Goal: Transaction & Acquisition: Book appointment/travel/reservation

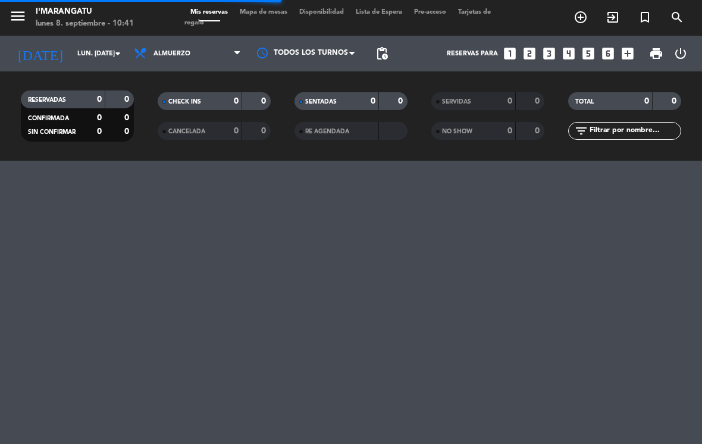
scroll to position [9, 14]
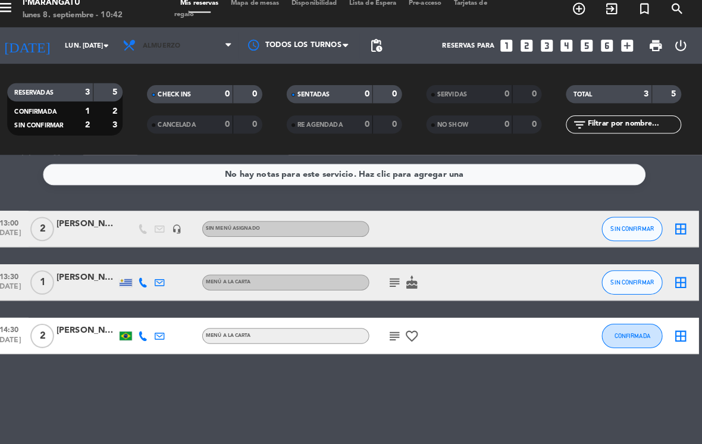
click at [194, 47] on span "Almuerzo" at bounding box center [187, 53] width 119 height 26
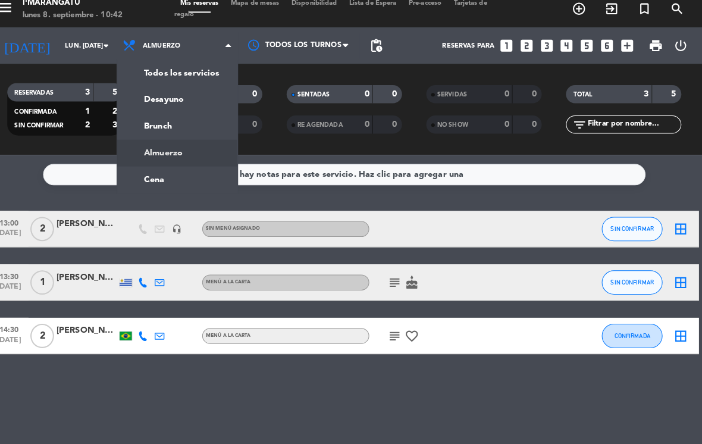
click at [95, 44] on input "lun. [DATE]" at bounding box center [115, 54] width 88 height 20
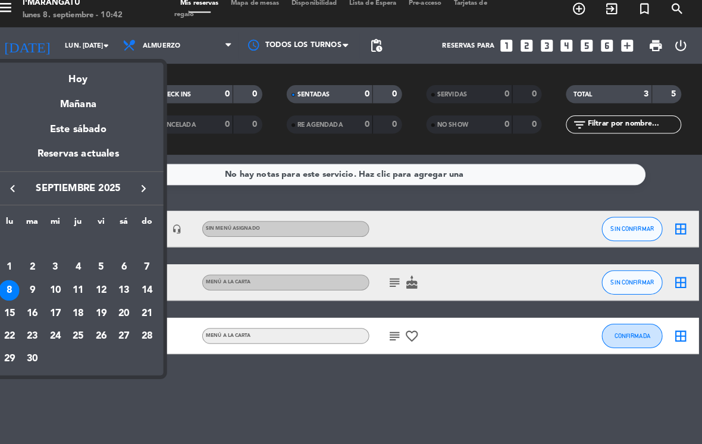
click at [58, 285] on div "10" at bounding box center [68, 293] width 20 height 20
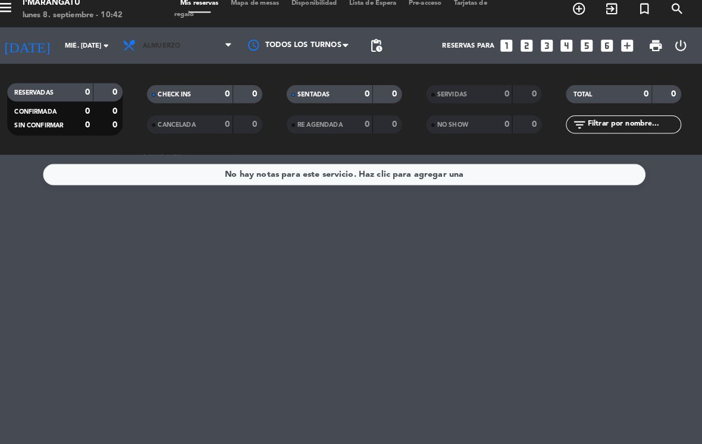
click at [199, 49] on span "Almuerzo" at bounding box center [187, 53] width 119 height 26
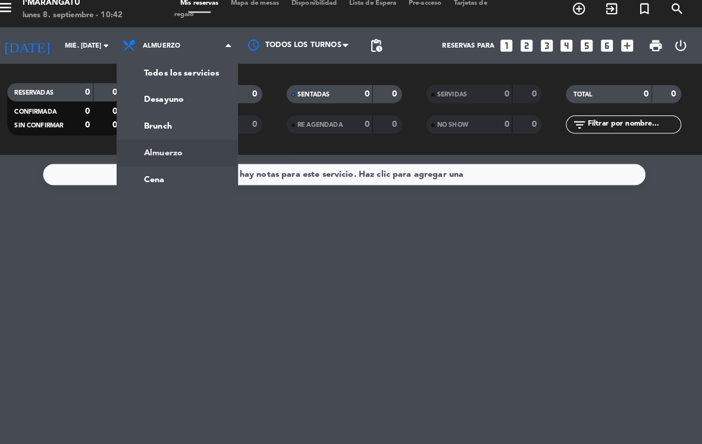
click at [184, 173] on ng-component "menu I'marangatu lunes 8. septiembre - 10:42 Mis reservas Mapa de mesas Disponi…" at bounding box center [351, 222] width 702 height 444
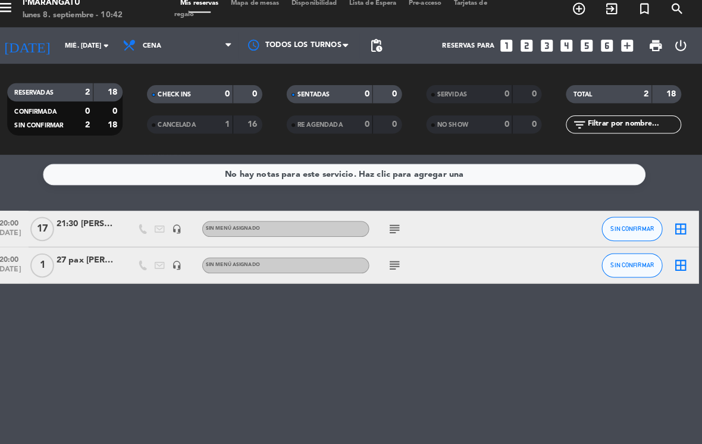
click at [106, 221] on div "21:30 [PERSON_NAME]" at bounding box center [98, 228] width 59 height 14
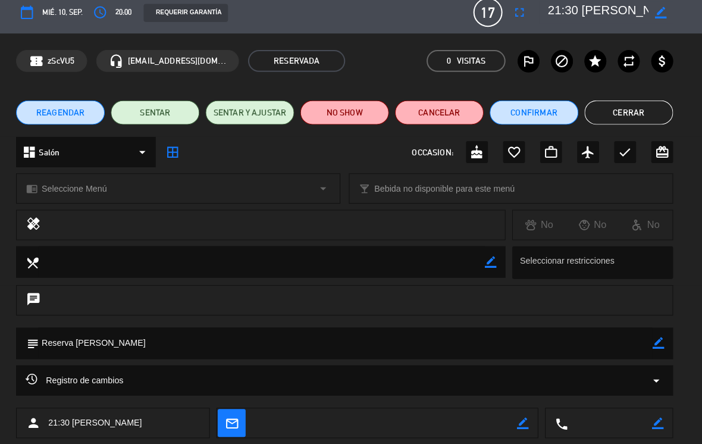
click at [618, 111] on button "Cerrar" at bounding box center [629, 119] width 87 height 24
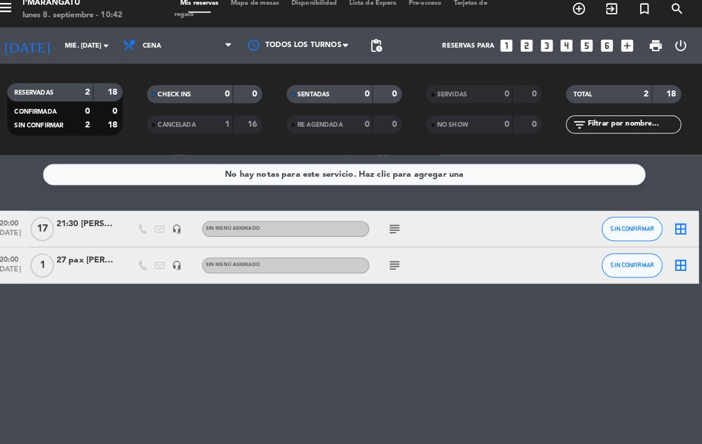
click at [379, 251] on div "subject" at bounding box center [425, 268] width 100 height 35
click at [393, 262] on icon "subject" at bounding box center [400, 269] width 14 height 14
click at [379, 215] on div "subject" at bounding box center [425, 232] width 100 height 35
click at [393, 226] on icon "subject" at bounding box center [400, 233] width 14 height 14
click at [393, 228] on icon "subject" at bounding box center [400, 233] width 14 height 14
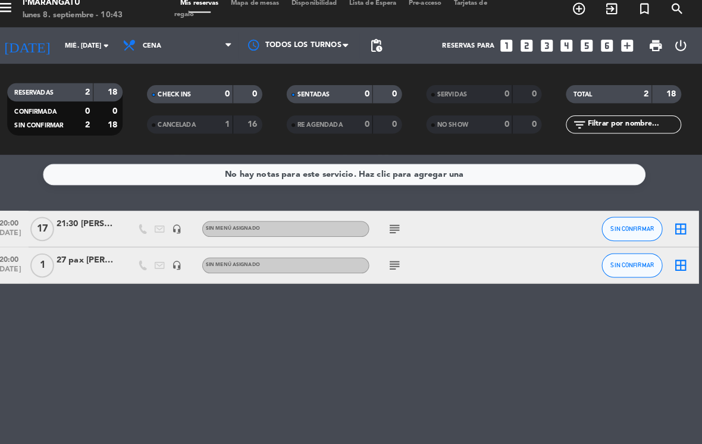
click at [393, 226] on icon "subject" at bounding box center [400, 233] width 14 height 14
click at [90, 44] on input "mié. [DATE]" at bounding box center [115, 54] width 88 height 20
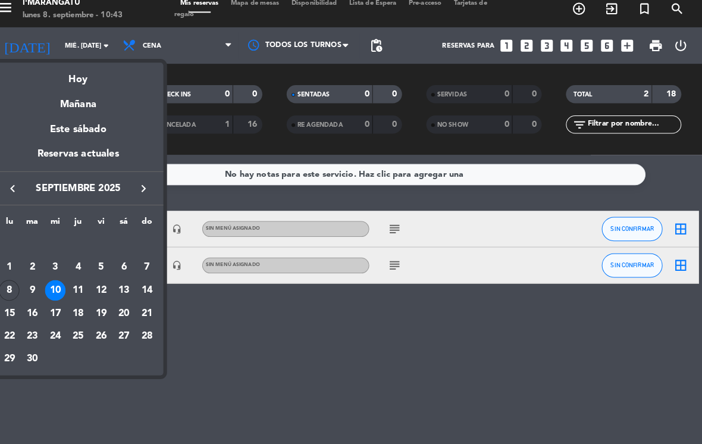
click at [127, 288] on div "13" at bounding box center [135, 293] width 20 height 20
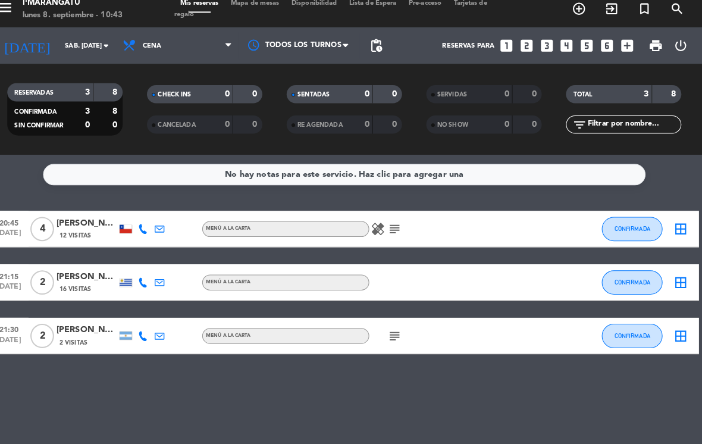
click at [102, 44] on input "sáb. [DATE]" at bounding box center [115, 54] width 88 height 20
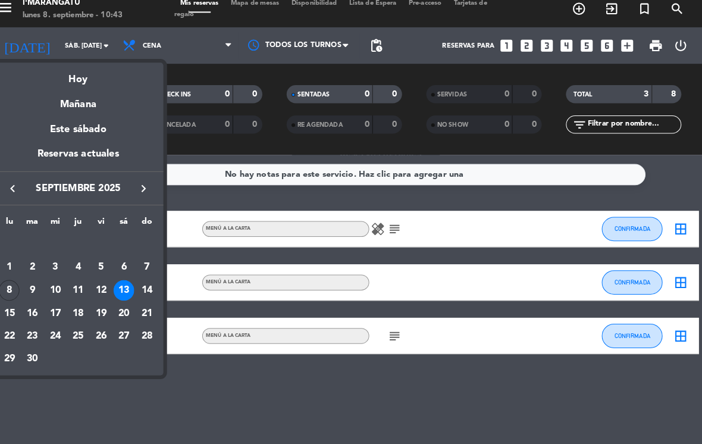
click at [12, 283] on div "8" at bounding box center [22, 293] width 20 height 20
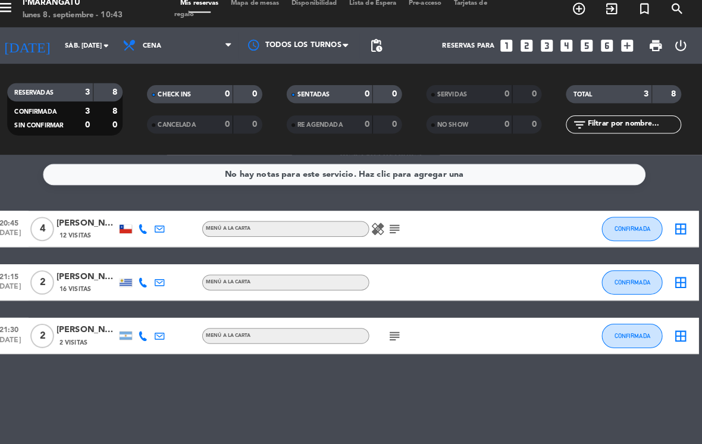
type input "lun. [DATE]"
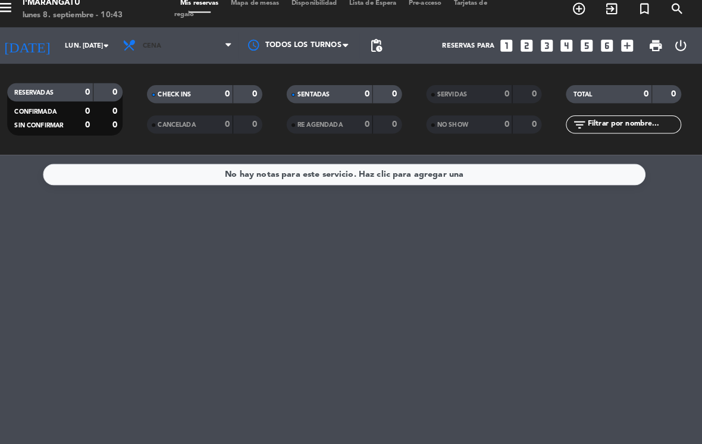
click at [209, 55] on span "Cena" at bounding box center [187, 53] width 119 height 26
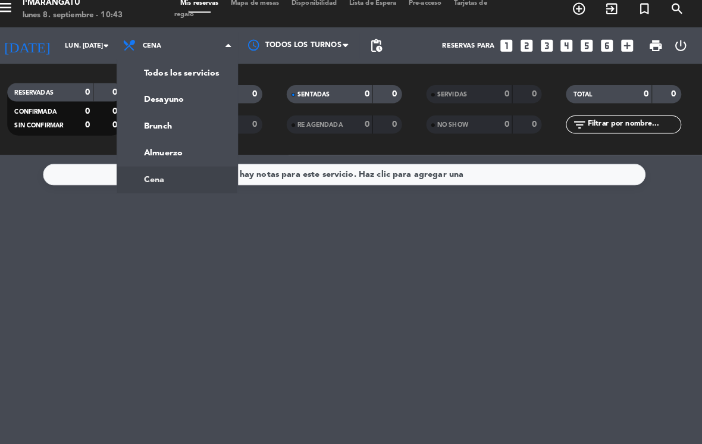
click at [161, 153] on ng-component "menu I'marangatu lunes 8. septiembre - 10:43 Mis reservas Mapa de mesas Disponi…" at bounding box center [351, 222] width 702 height 444
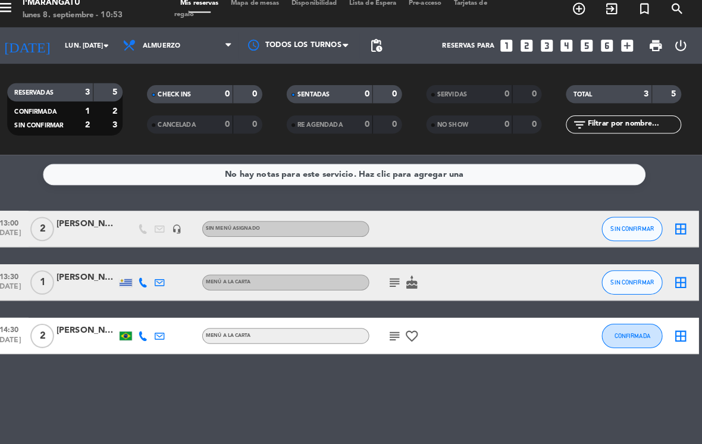
click at [541, 47] on icon "looks_3" at bounding box center [548, 53] width 15 height 15
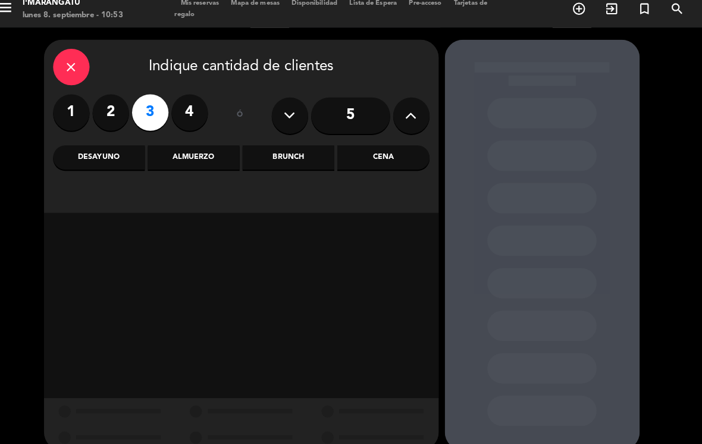
click at [379, 155] on div "Cena" at bounding box center [389, 163] width 90 height 24
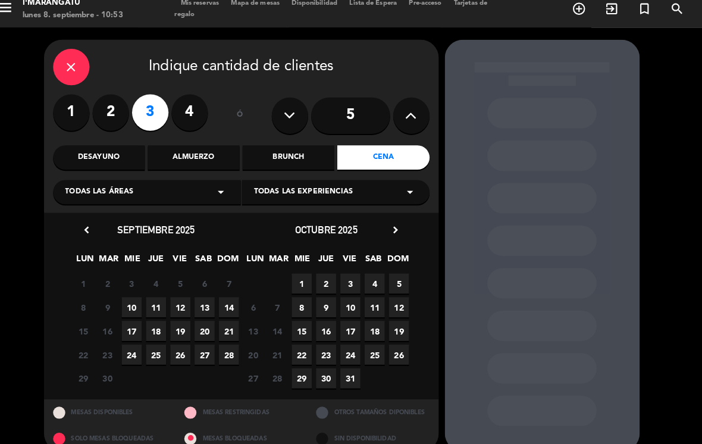
click at [136, 306] on span "10" at bounding box center [143, 310] width 20 height 20
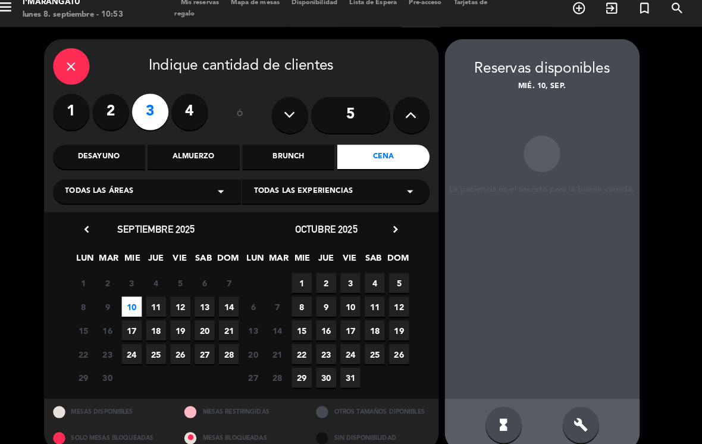
scroll to position [18, 0]
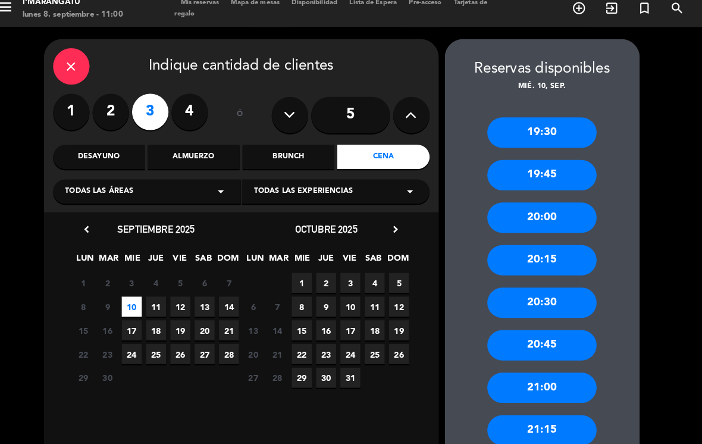
click at [76, 67] on icon "close" at bounding box center [83, 74] width 14 height 14
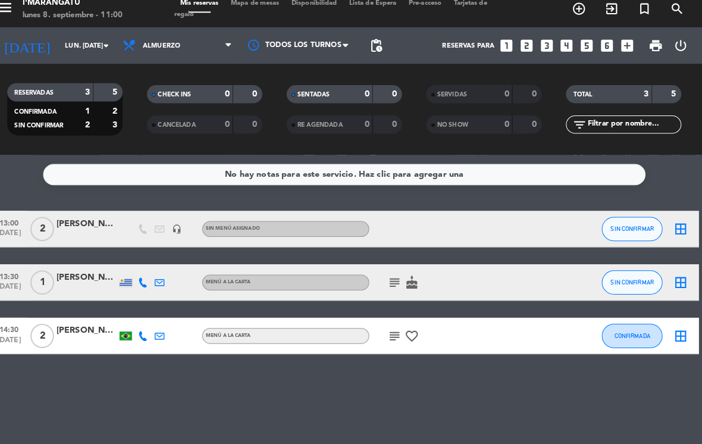
click at [541, 46] on icon "looks_3" at bounding box center [548, 53] width 15 height 15
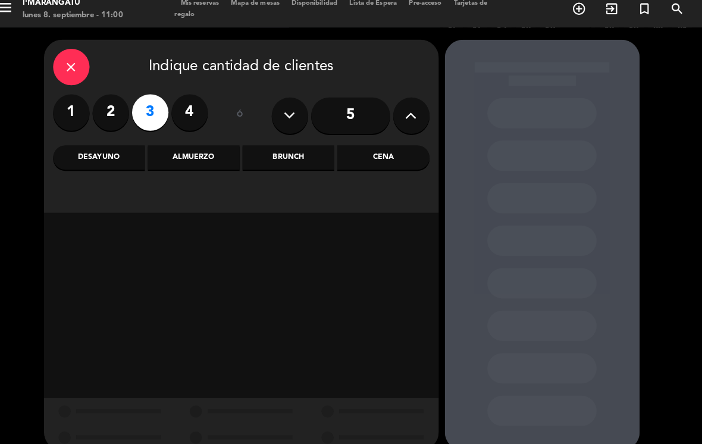
click at [200, 151] on div "Almuerzo" at bounding box center [203, 163] width 90 height 24
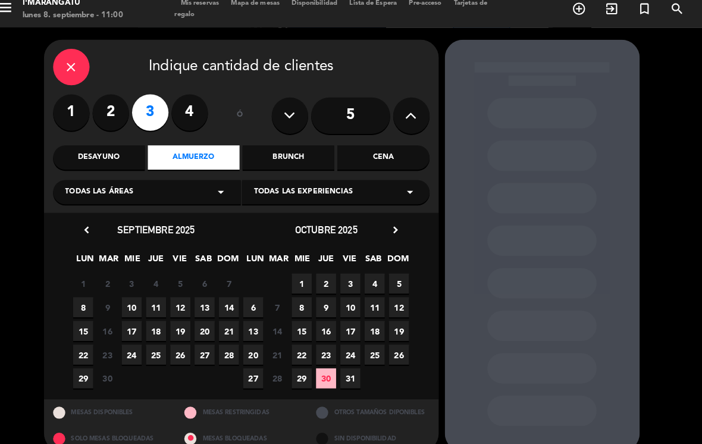
click at [89, 300] on span "8" at bounding box center [95, 310] width 20 height 20
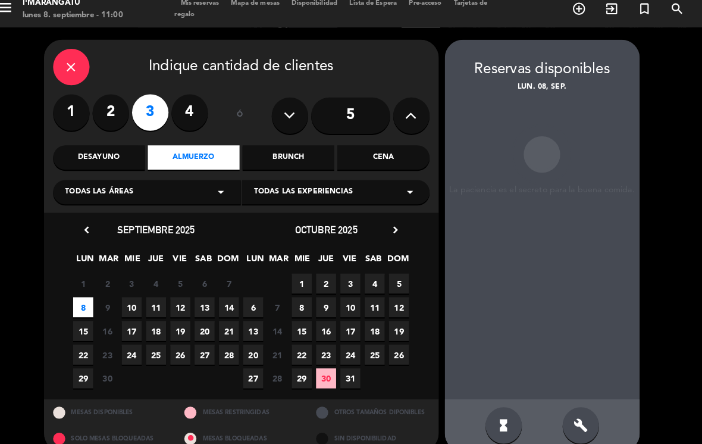
scroll to position [1, 0]
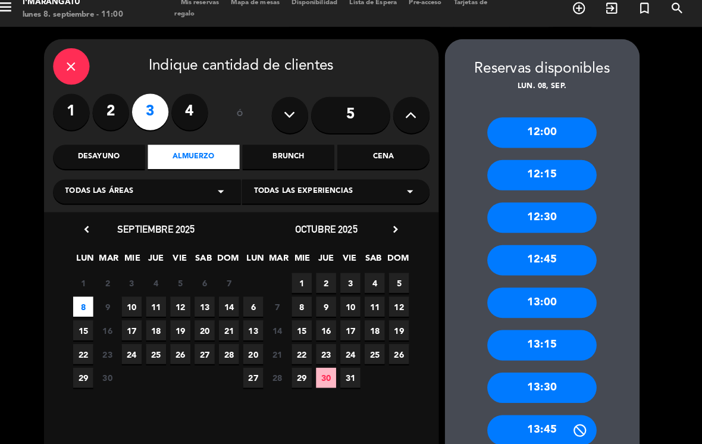
click at [541, 124] on div "12:00" at bounding box center [543, 139] width 107 height 30
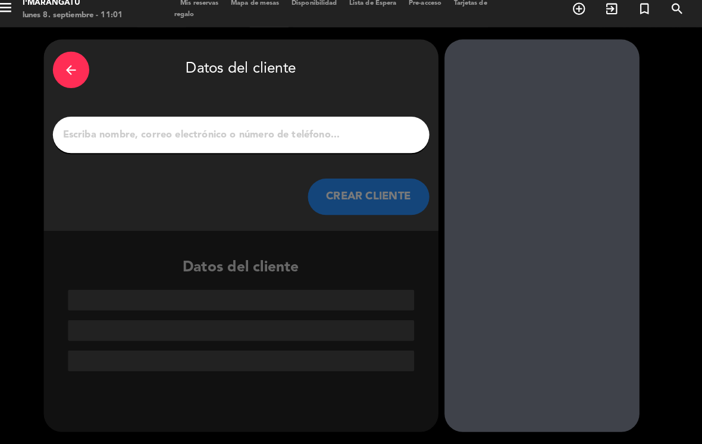
click at [194, 133] on input "1" at bounding box center [249, 141] width 351 height 17
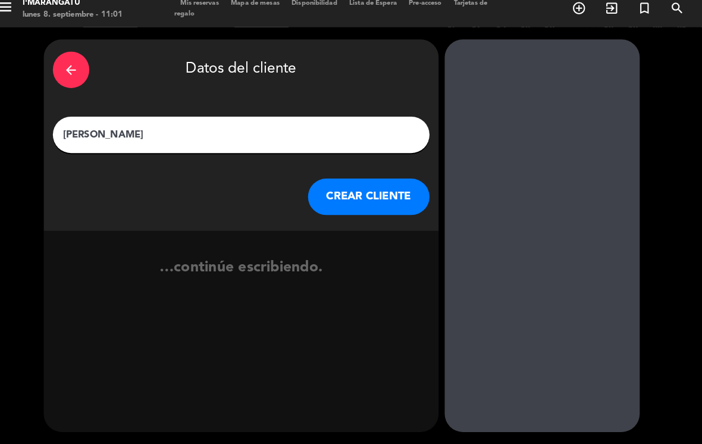
type input "[PERSON_NAME]"
click at [367, 184] on button "CREAR CLIENTE" at bounding box center [374, 202] width 119 height 36
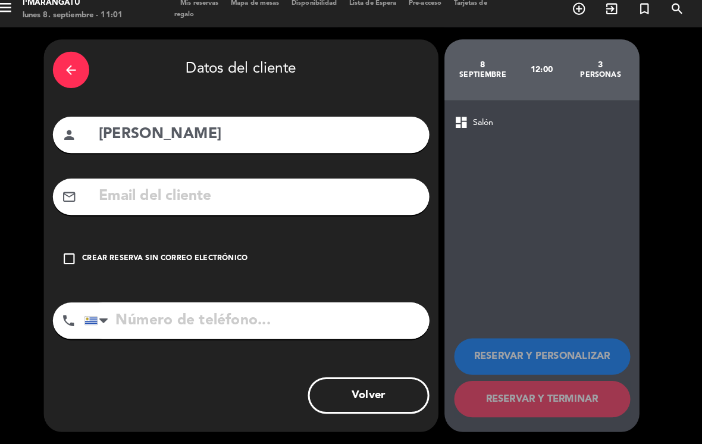
click at [74, 255] on icon "check_box_outline_blank" at bounding box center [81, 262] width 14 height 14
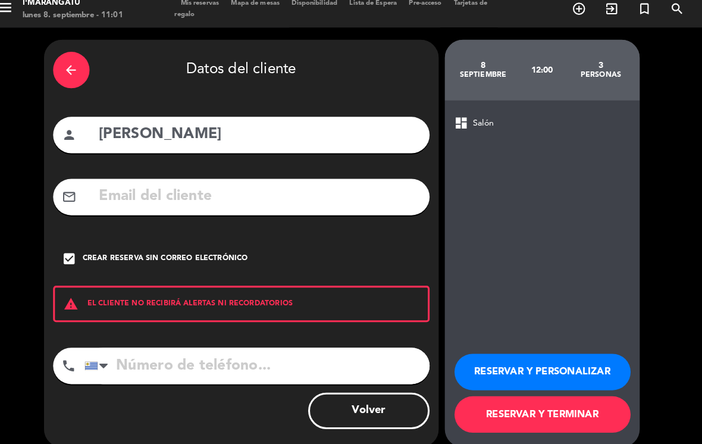
click at [578, 355] on button "RESERVAR Y PERSONALIZAR" at bounding box center [544, 373] width 172 height 36
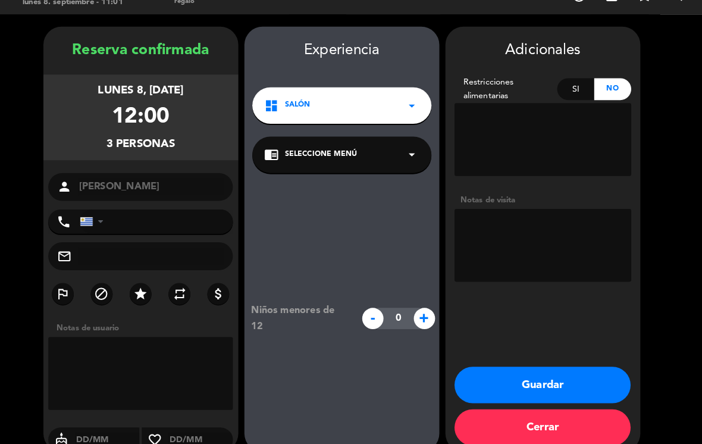
scroll to position [13, 0]
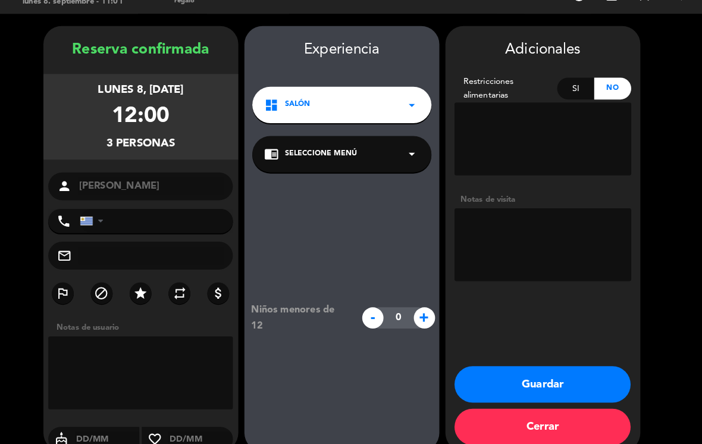
click at [504, 213] on textarea at bounding box center [544, 248] width 173 height 71
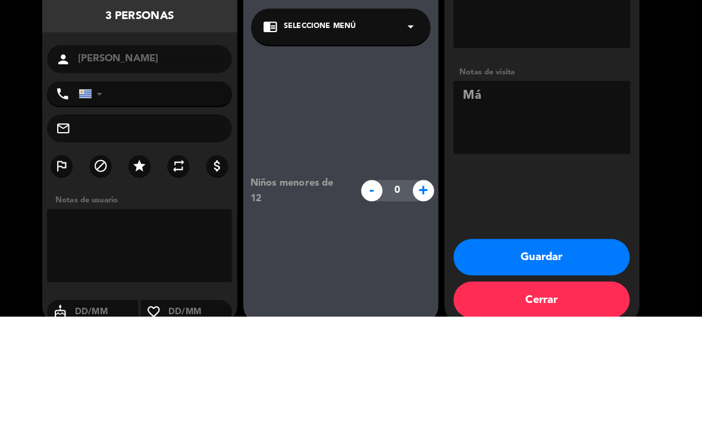
type textarea "M"
type textarea "Son tres más una beba"
click at [646, 112] on booking-confirmed "Reserva confirmada lunes 8, [DATE] 12:00 3 personas person [PERSON_NAME] phone …" at bounding box center [351, 242] width 678 height 416
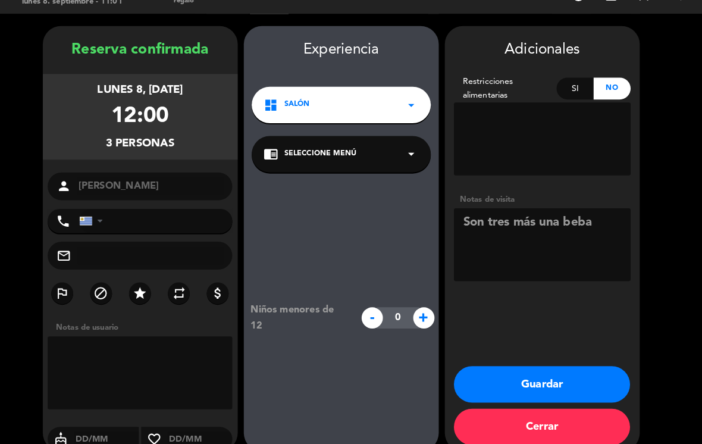
click at [552, 367] on button "Guardar" at bounding box center [544, 385] width 172 height 36
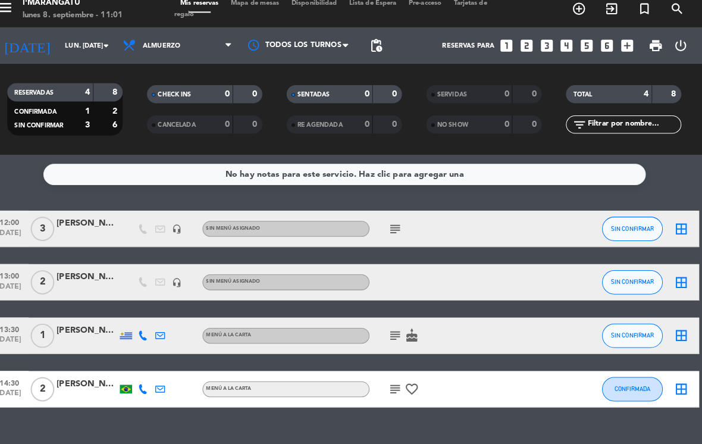
click at [393, 383] on icon "subject" at bounding box center [400, 390] width 14 height 14
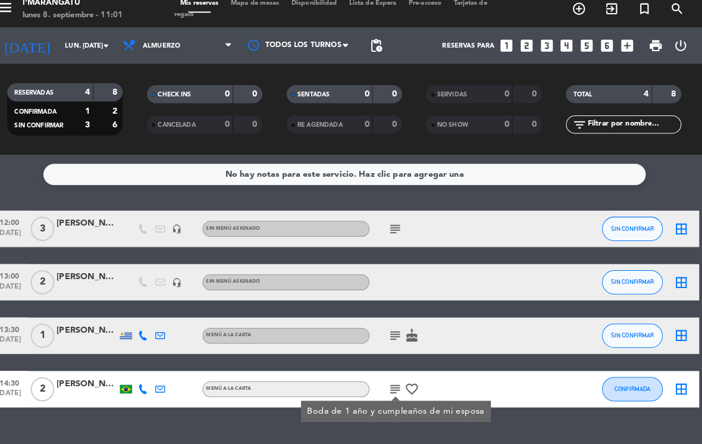
click at [393, 331] on icon "subject" at bounding box center [400, 338] width 14 height 14
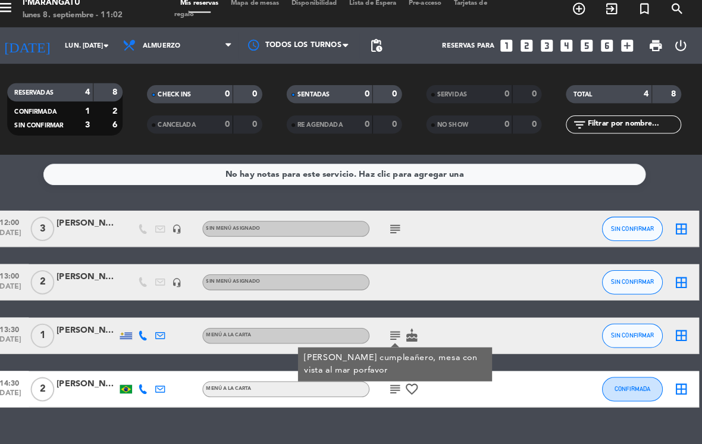
click at [393, 383] on icon "subject" at bounding box center [400, 390] width 14 height 14
